Goal: Task Accomplishment & Management: Manage account settings

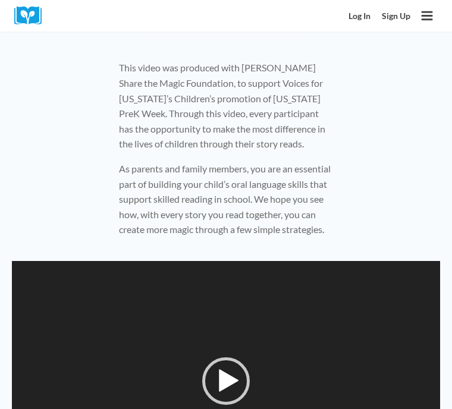
scroll to position [427, 0]
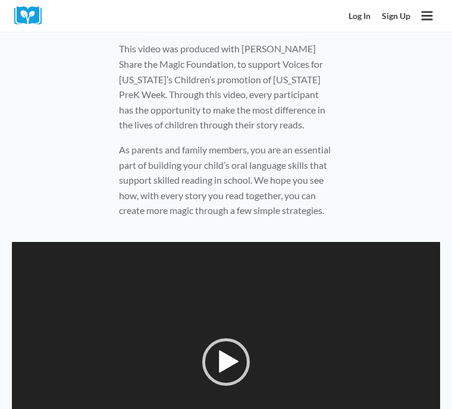
click at [249, 366] on div "Play" at bounding box center [226, 363] width 48 height 48
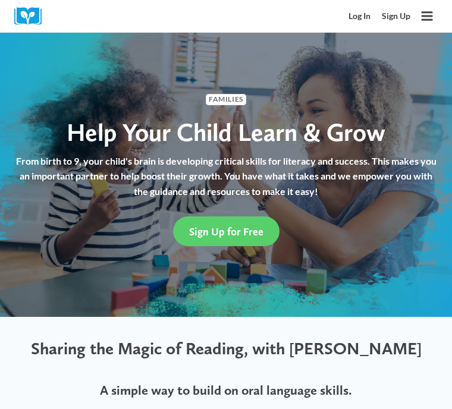
scroll to position [0, 0]
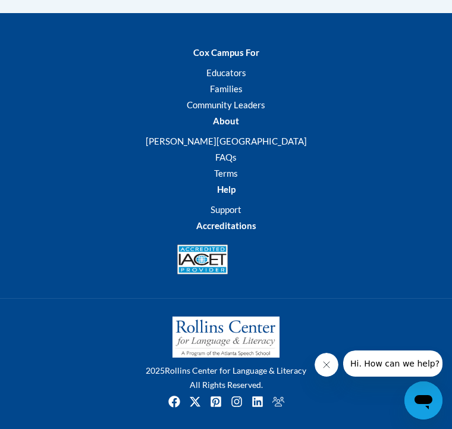
scroll to position [1891, 0]
click at [405, 358] on button "Hi. How can we help?" at bounding box center [395, 363] width 104 height 26
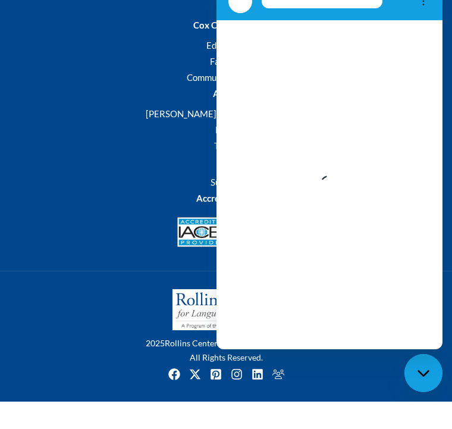
scroll to position [1903, 0]
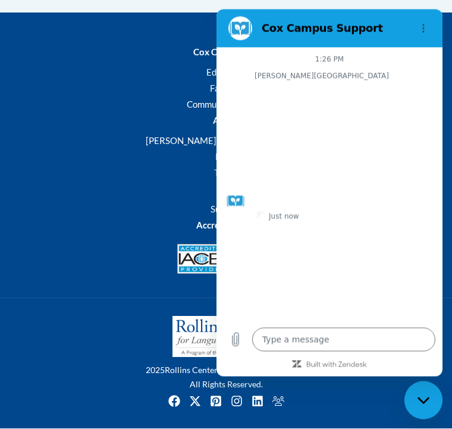
click at [425, 389] on div "Close messaging window" at bounding box center [424, 400] width 36 height 36
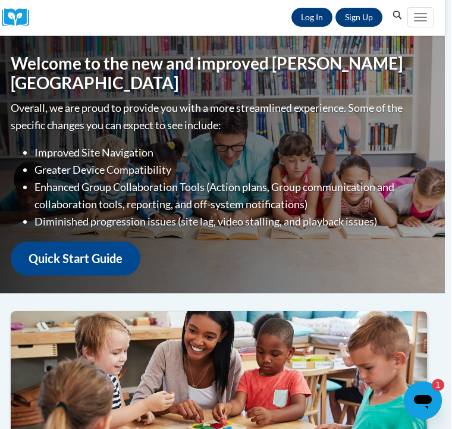
scroll to position [106, 7]
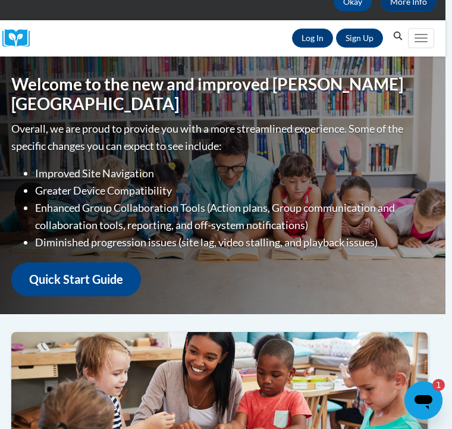
click at [102, 264] on link "Quick Start Guide" at bounding box center [76, 279] width 130 height 34
type textarea "x"
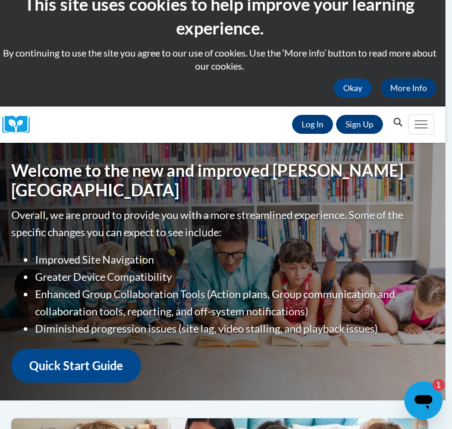
scroll to position [0, 7]
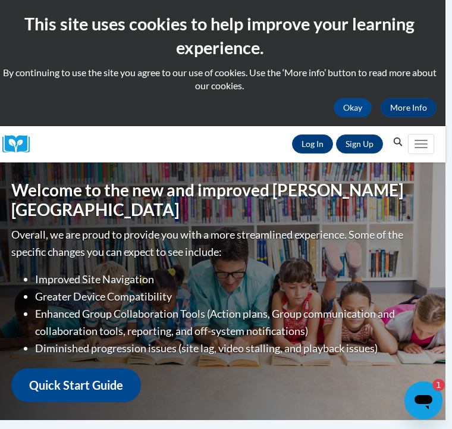
click at [319, 145] on link "Log In" at bounding box center [312, 143] width 41 height 19
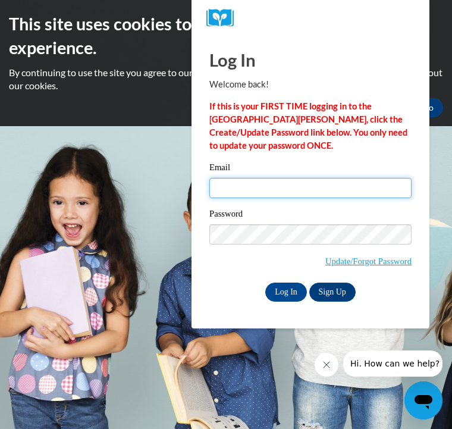
type input "clarak26@icloud.com"
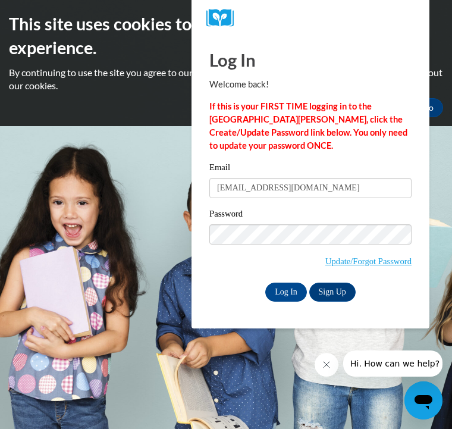
click at [286, 291] on input "Log In" at bounding box center [286, 292] width 42 height 19
click at [293, 291] on input "Log In" at bounding box center [286, 292] width 42 height 19
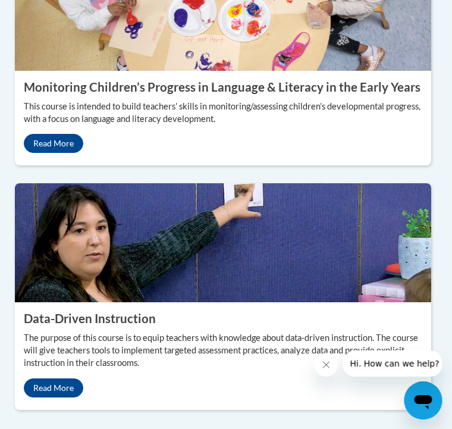
scroll to position [2195, 3]
